Goal: Information Seeking & Learning: Learn about a topic

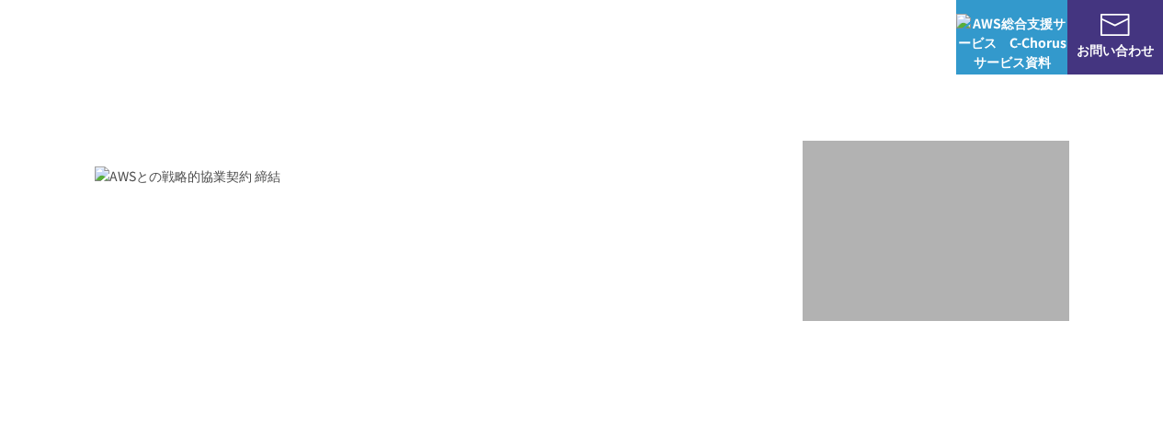
scroll to position [460, 0]
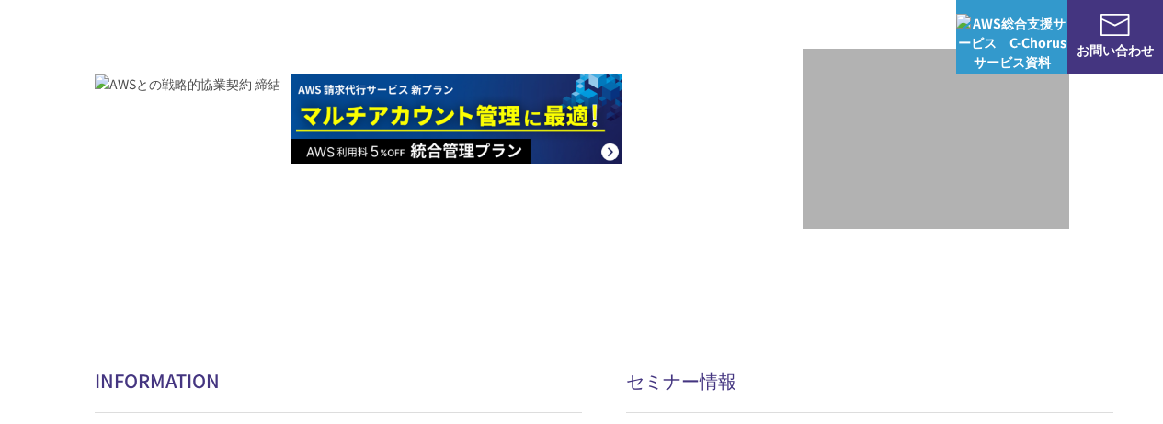
click at [216, 158] on link "AWS請求代行サービス" at bounding box center [174, 156] width 130 height 18
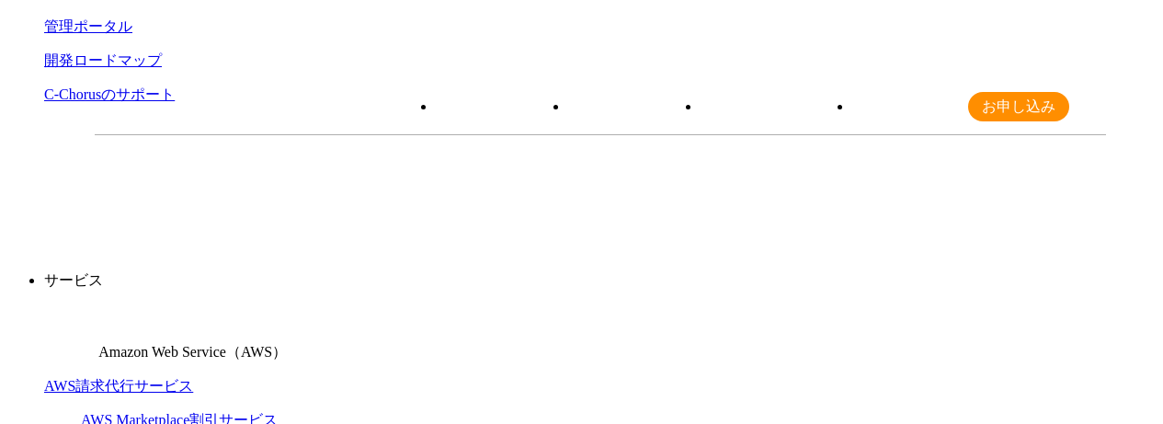
scroll to position [92, 0]
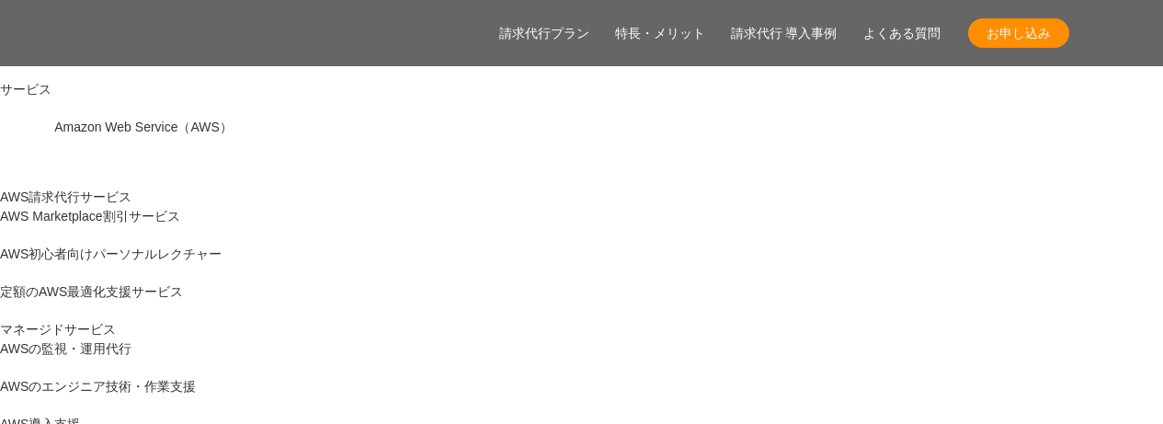
scroll to position [368, 0]
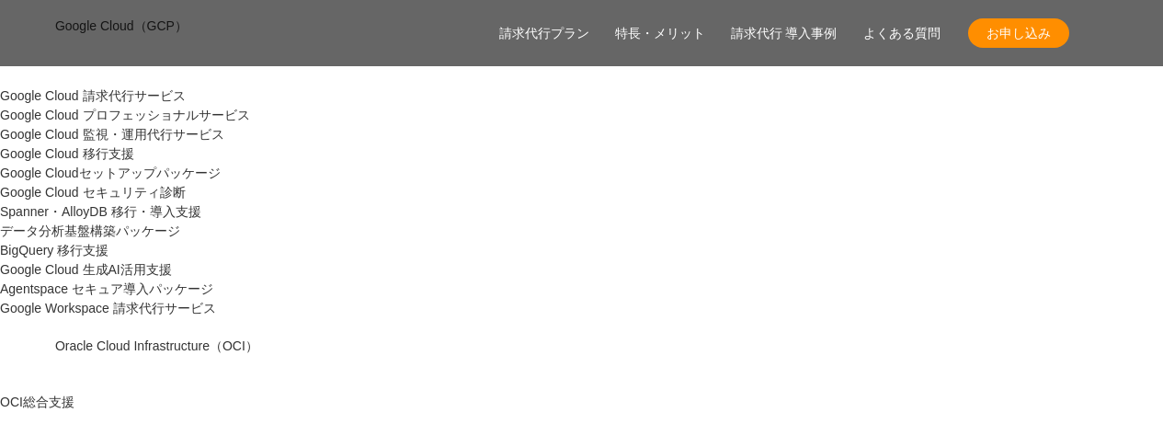
scroll to position [1811, 0]
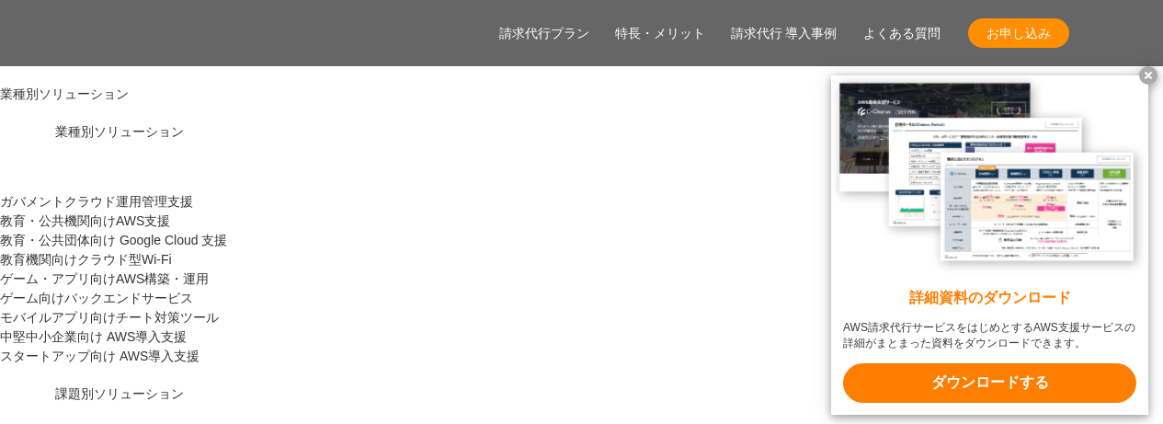
click at [1155, 70] on x-t at bounding box center [1148, 75] width 18 height 18
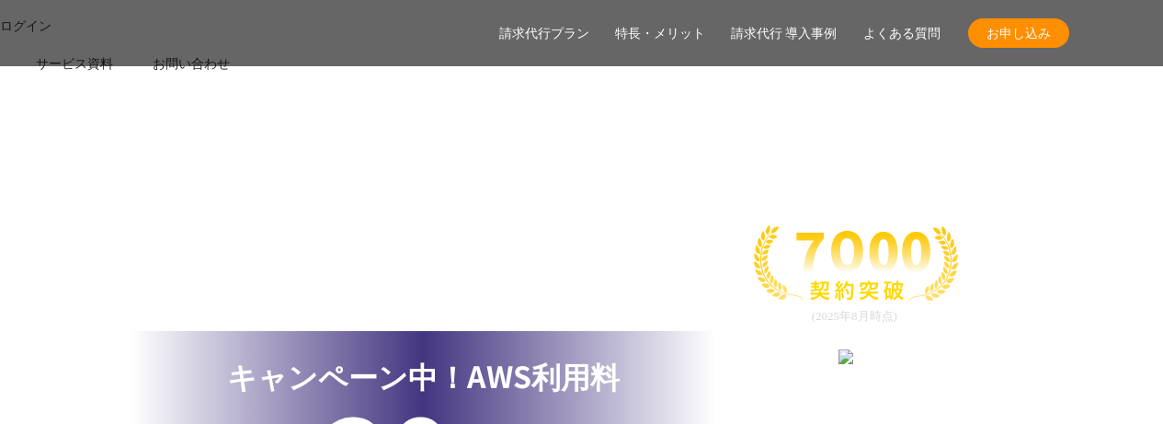
scroll to position [3098, 0]
